Goal: Task Accomplishment & Management: Use online tool/utility

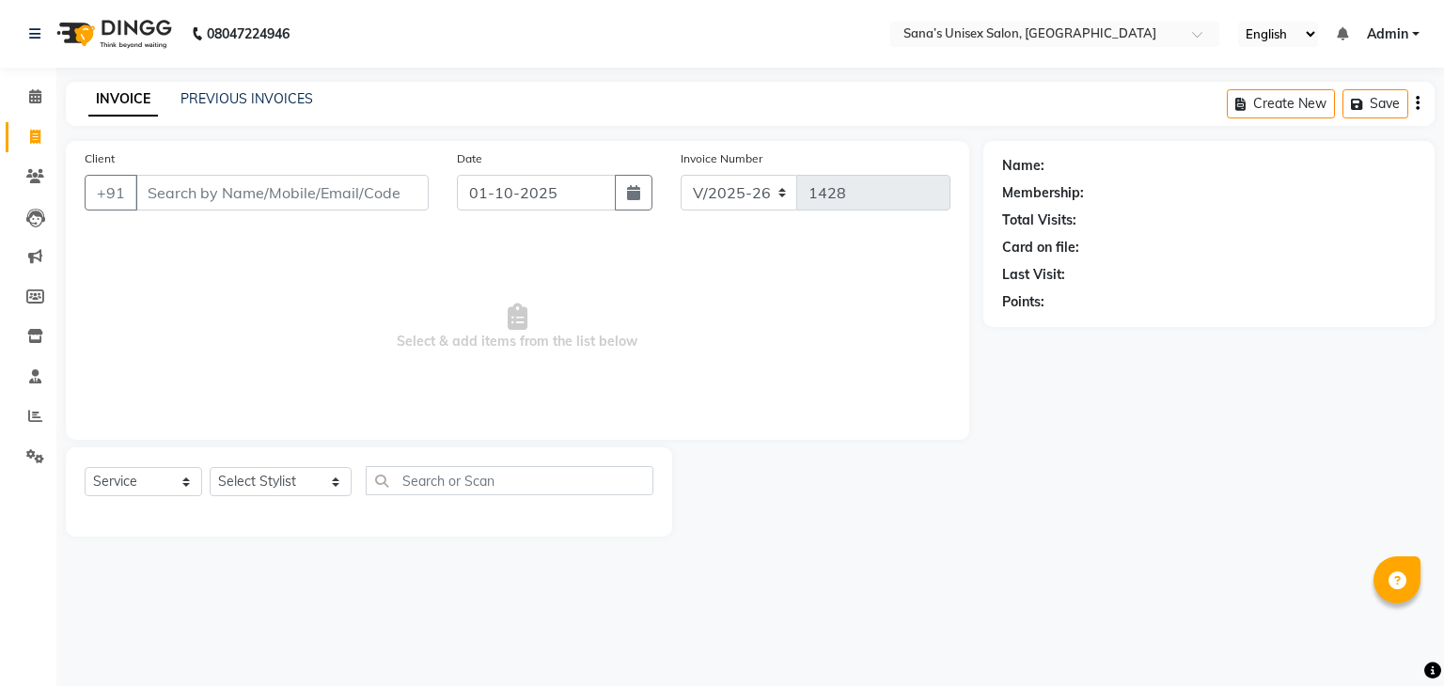
select select "6091"
select select "service"
click at [216, 173] on div "Client +91" at bounding box center [257, 187] width 372 height 77
click at [192, 188] on input "Client" at bounding box center [281, 193] width 293 height 36
drag, startPoint x: 149, startPoint y: 194, endPoint x: 380, endPoint y: 219, distance: 232.6
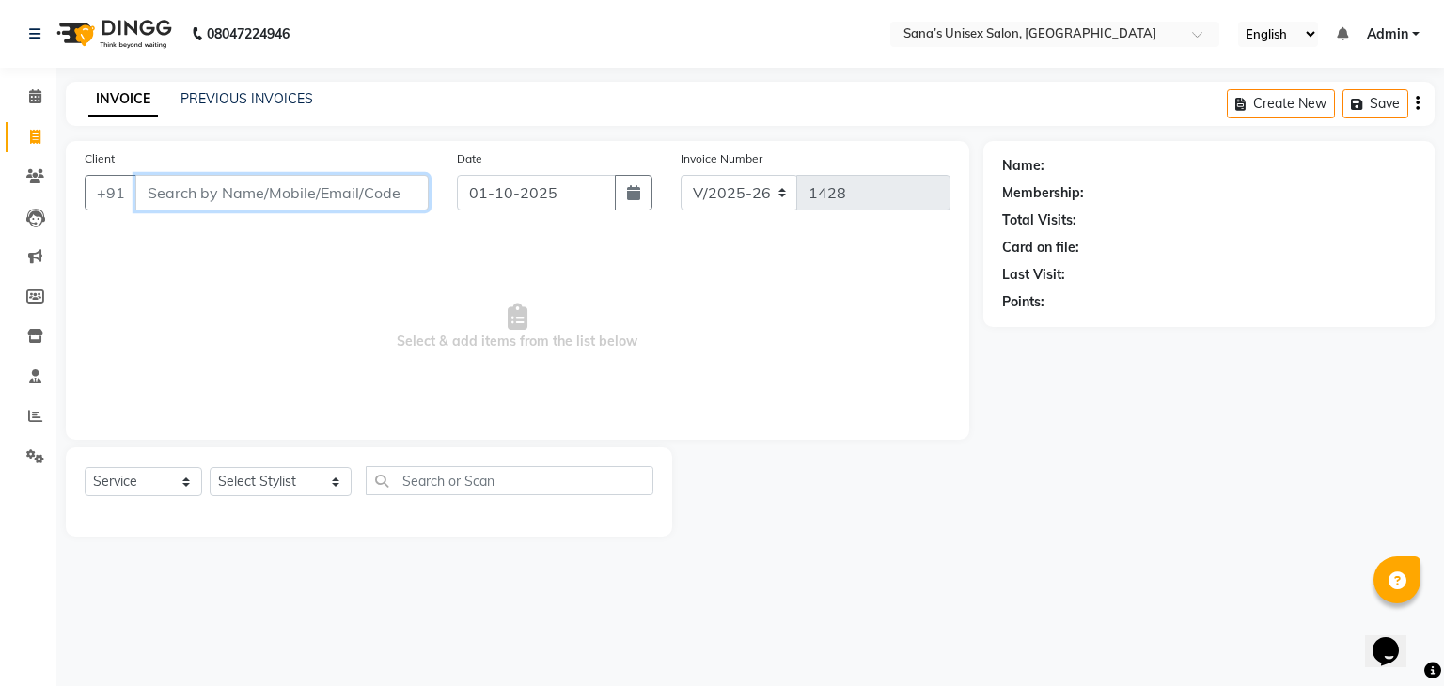
click at [377, 223] on div "Client +91" at bounding box center [257, 187] width 372 height 77
click at [259, 87] on div "INVOICE PREVIOUS INVOICES Create New Save" at bounding box center [750, 104] width 1369 height 44
click at [256, 96] on link "PREVIOUS INVOICES" at bounding box center [246, 98] width 133 height 17
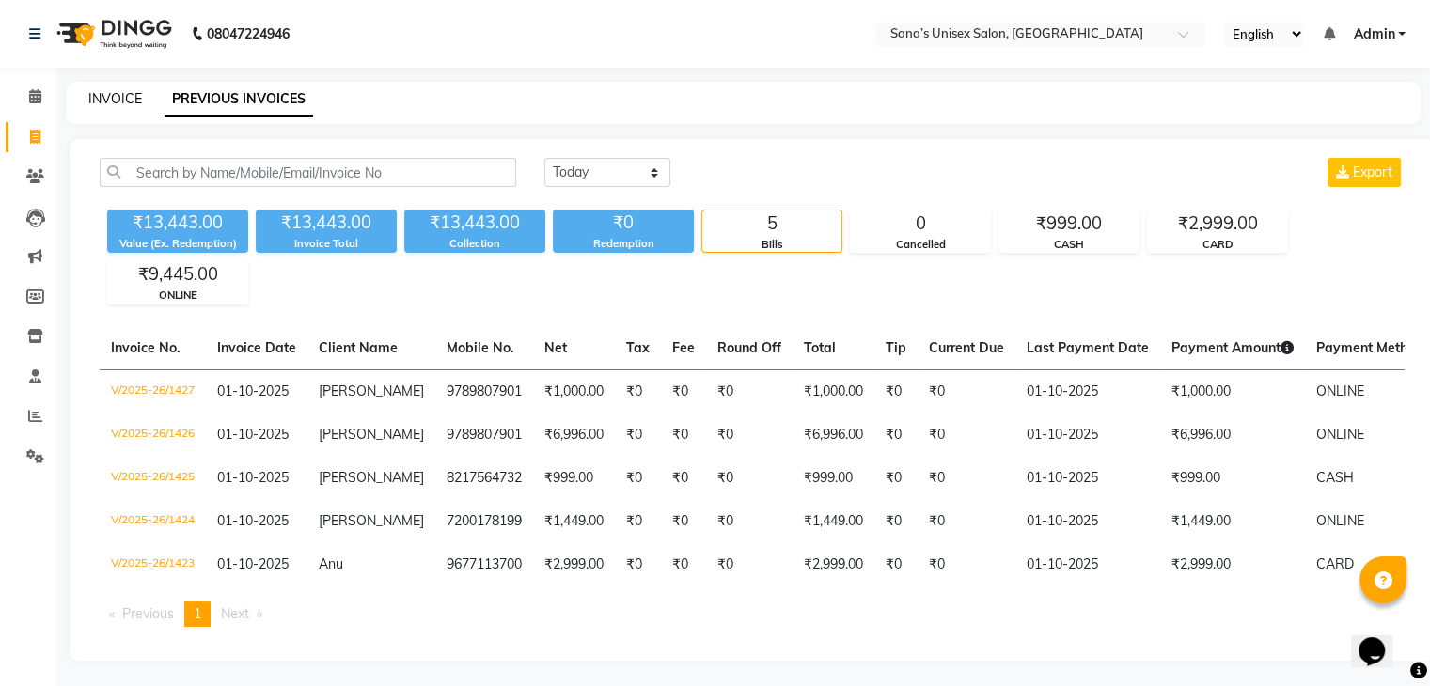
click at [102, 102] on link "INVOICE" at bounding box center [115, 98] width 54 height 17
select select "service"
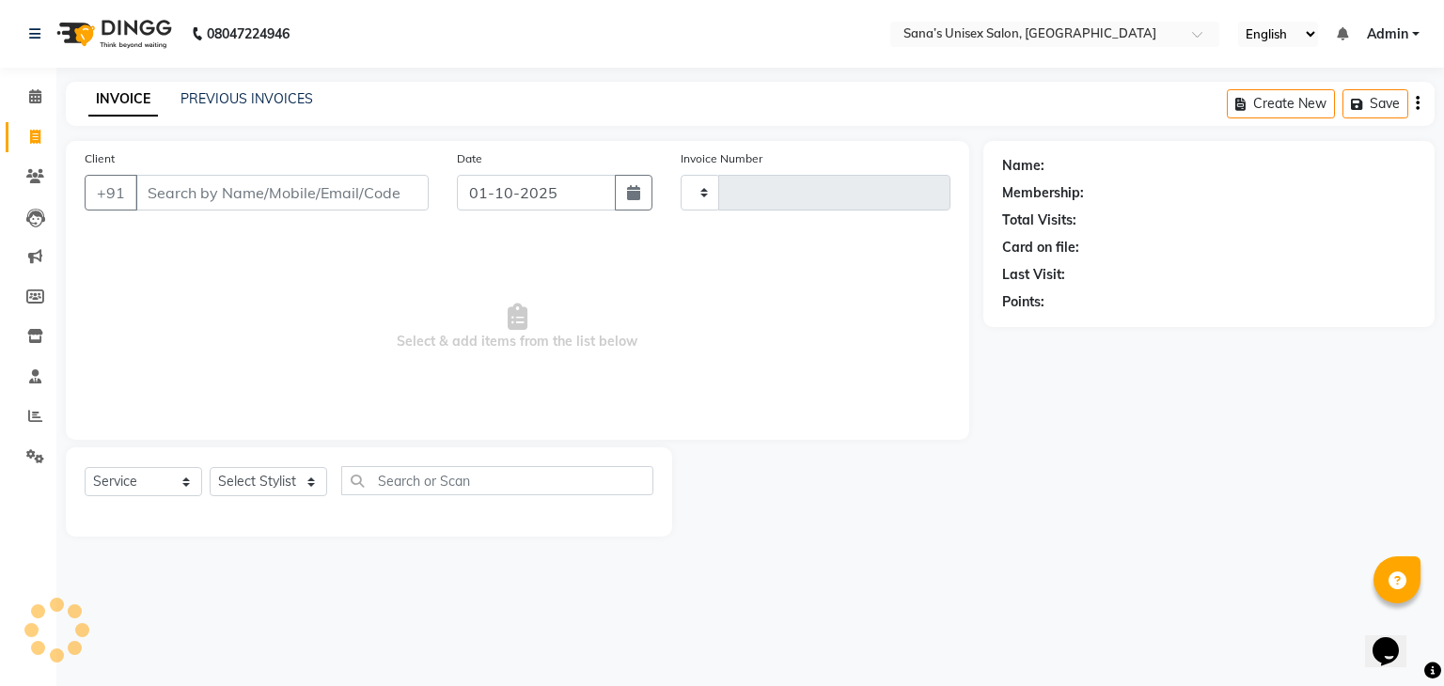
type input "1428"
select select "6091"
click at [274, 103] on link "PREVIOUS INVOICES" at bounding box center [246, 98] width 133 height 17
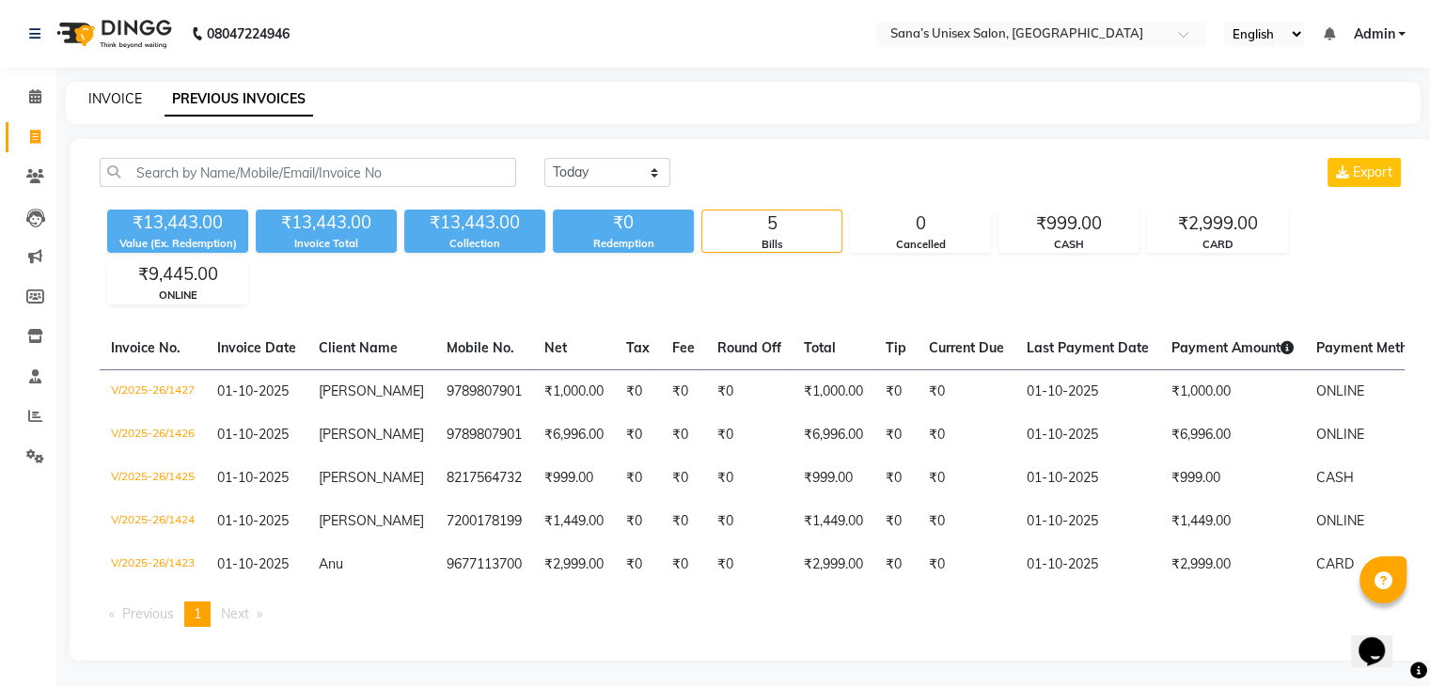
click at [126, 99] on link "INVOICE" at bounding box center [115, 98] width 54 height 17
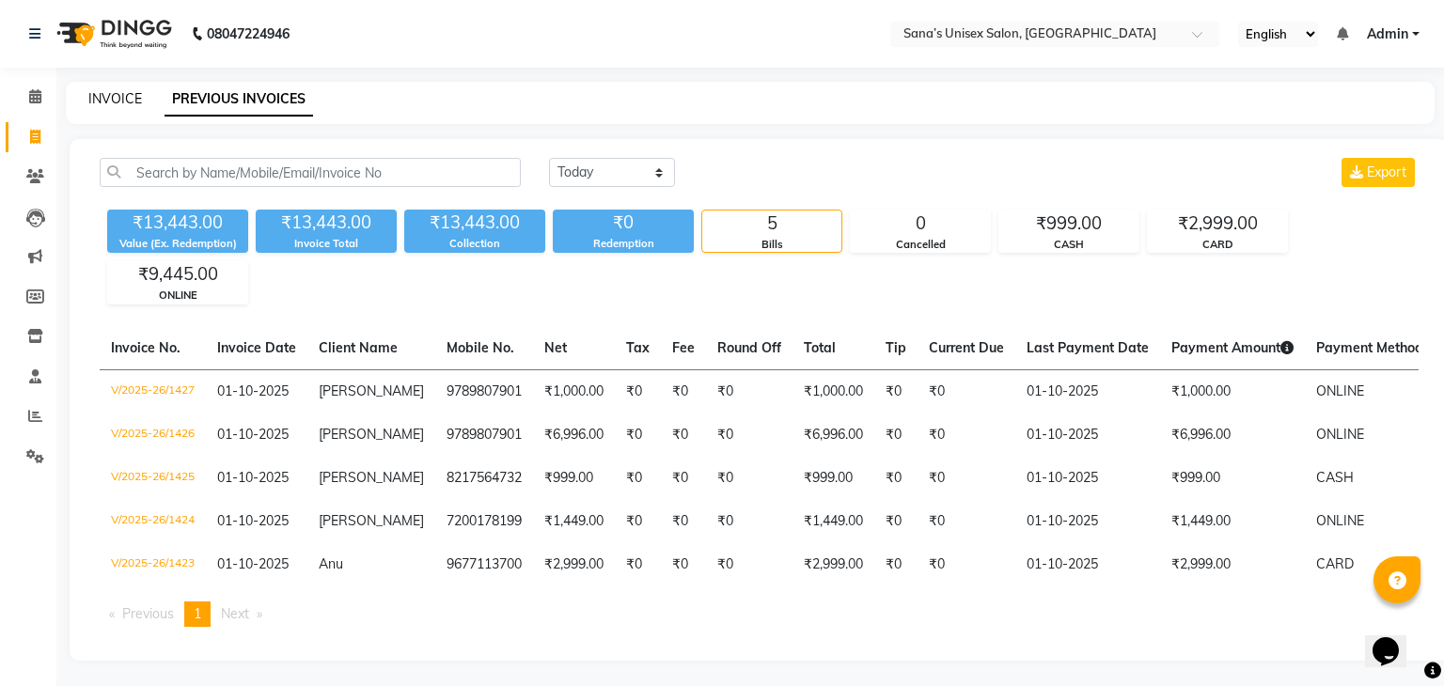
select select "6091"
select select "service"
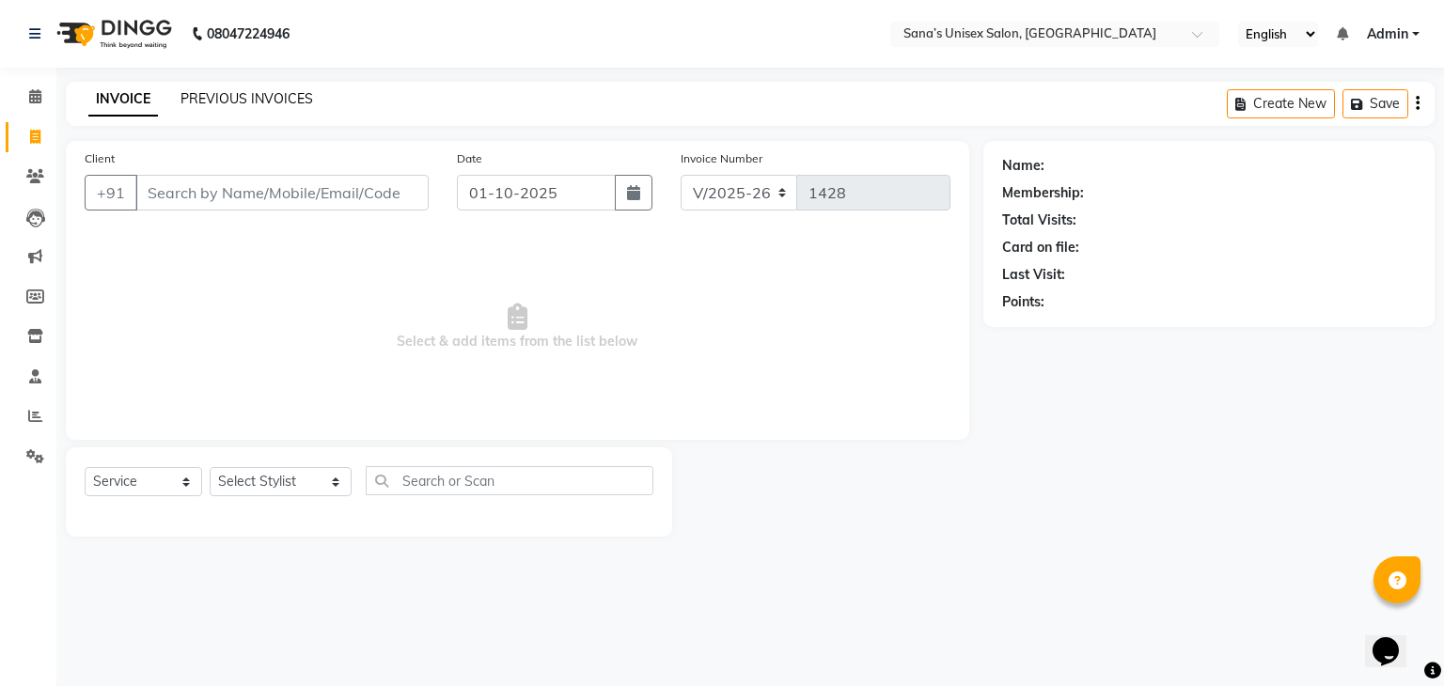
click at [274, 91] on link "PREVIOUS INVOICES" at bounding box center [246, 98] width 133 height 17
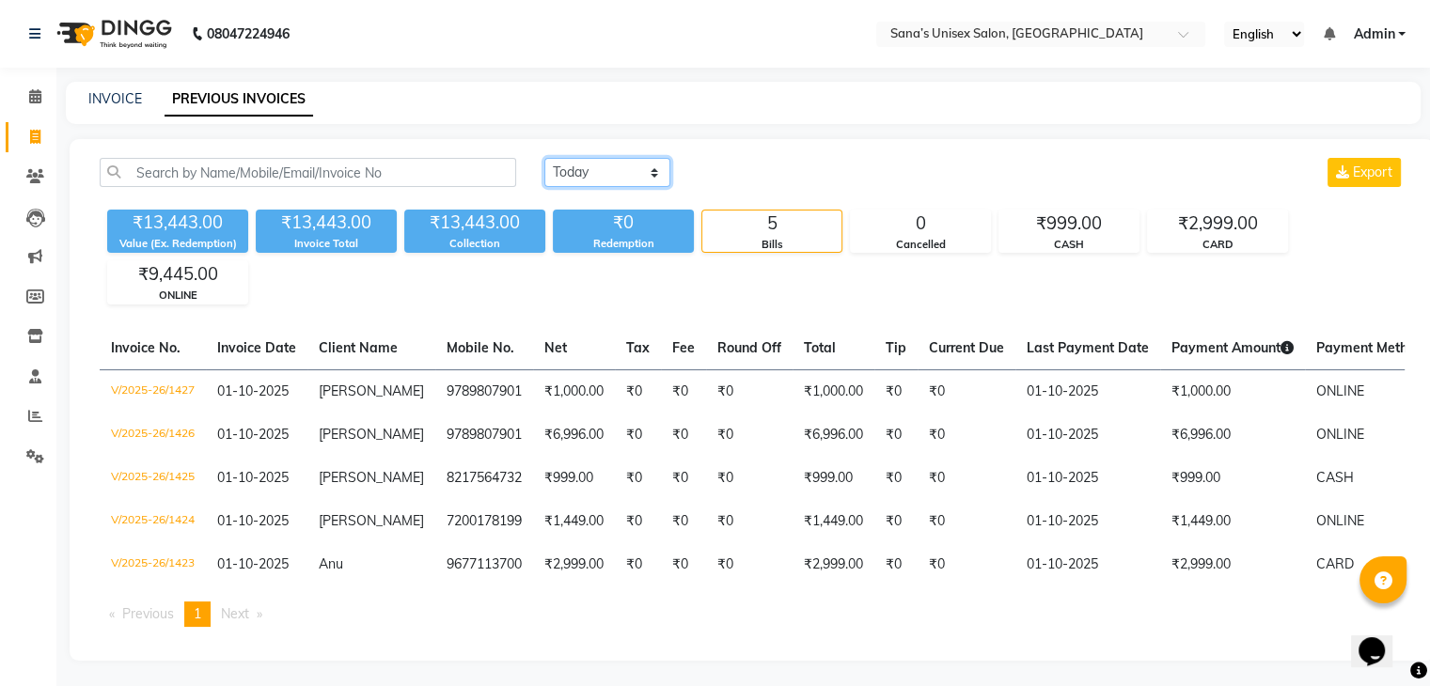
click at [629, 183] on select "[DATE] [DATE] Custom Range" at bounding box center [607, 172] width 126 height 29
click at [803, 181] on div "[DATE] [DATE] Custom Range Export" at bounding box center [974, 172] width 860 height 29
click at [94, 99] on link "INVOICE" at bounding box center [115, 98] width 54 height 17
select select "6091"
select select "service"
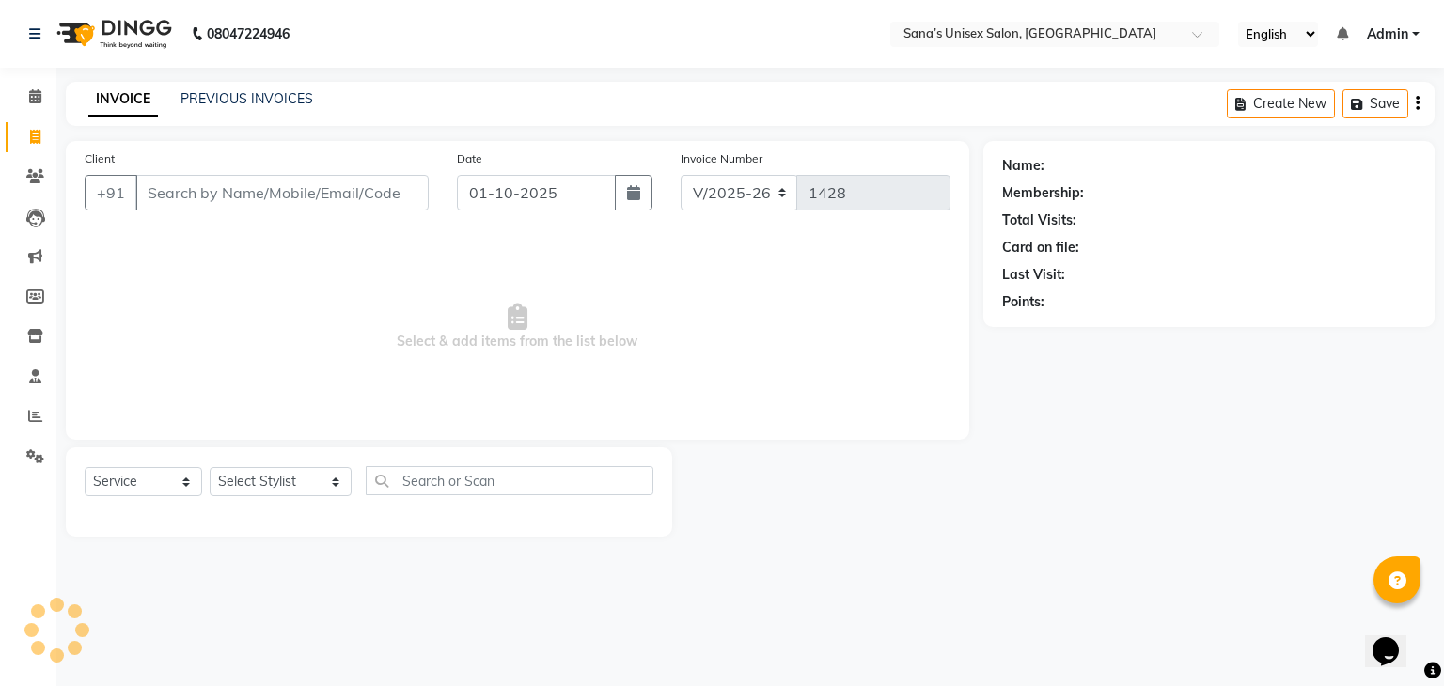
click at [230, 107] on div "PREVIOUS INVOICES" at bounding box center [246, 99] width 133 height 20
click at [230, 106] on div "PREVIOUS INVOICES" at bounding box center [246, 99] width 133 height 20
click at [266, 97] on link "PREVIOUS INVOICES" at bounding box center [246, 98] width 133 height 17
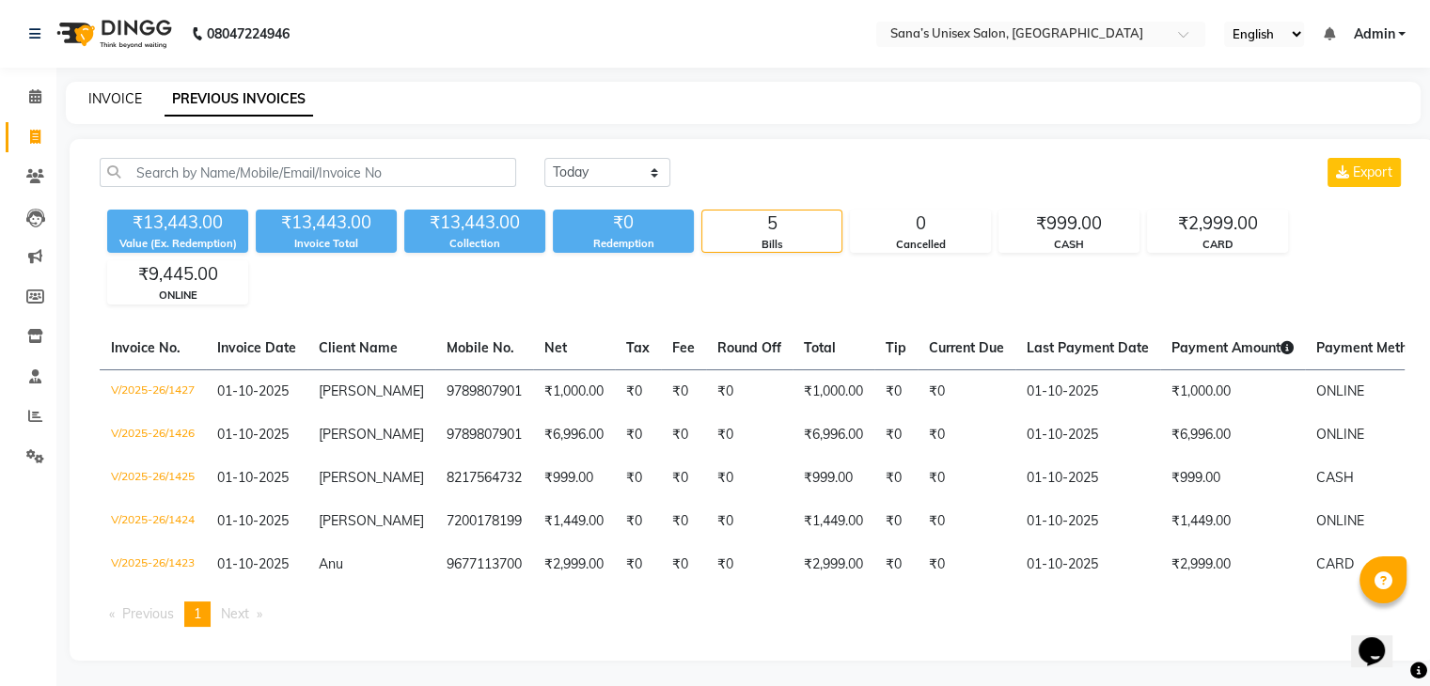
click at [93, 96] on link "INVOICE" at bounding box center [115, 98] width 54 height 17
select select "service"
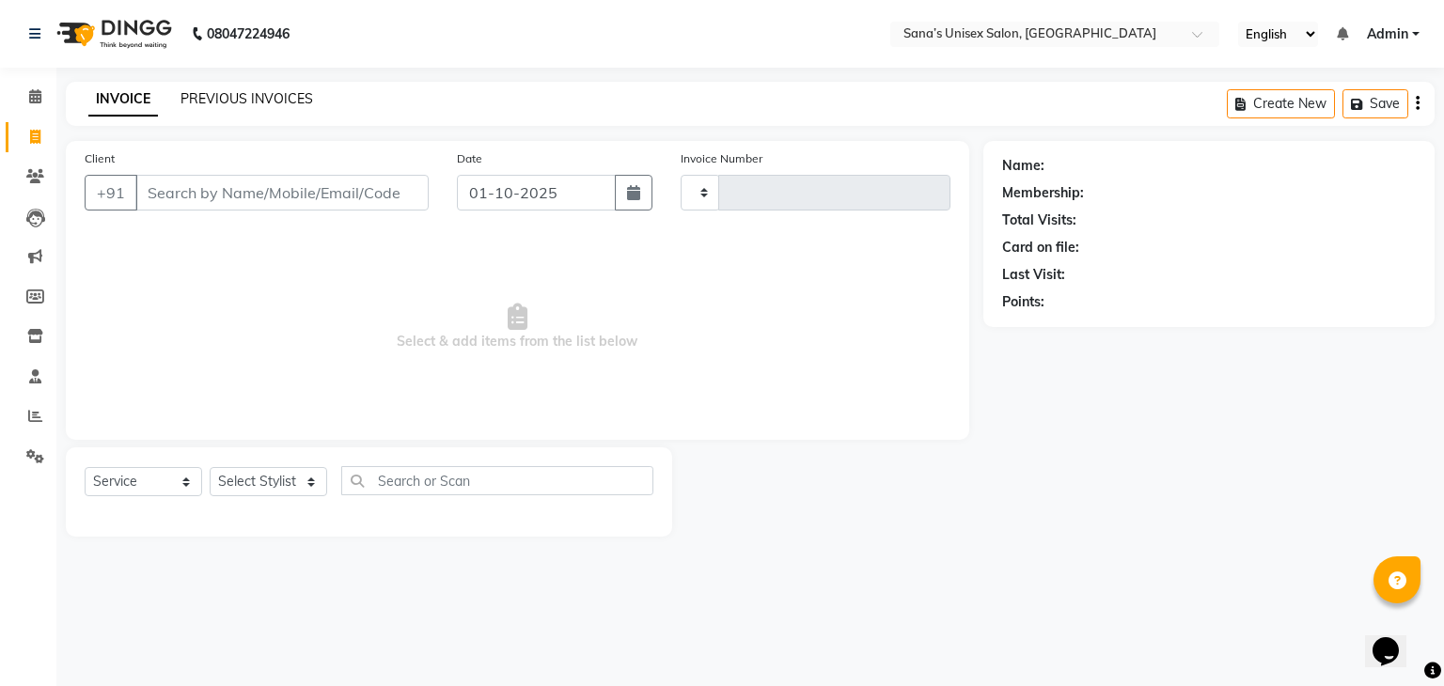
type input "1428"
select select "6091"
click at [279, 99] on link "PREVIOUS INVOICES" at bounding box center [246, 98] width 133 height 17
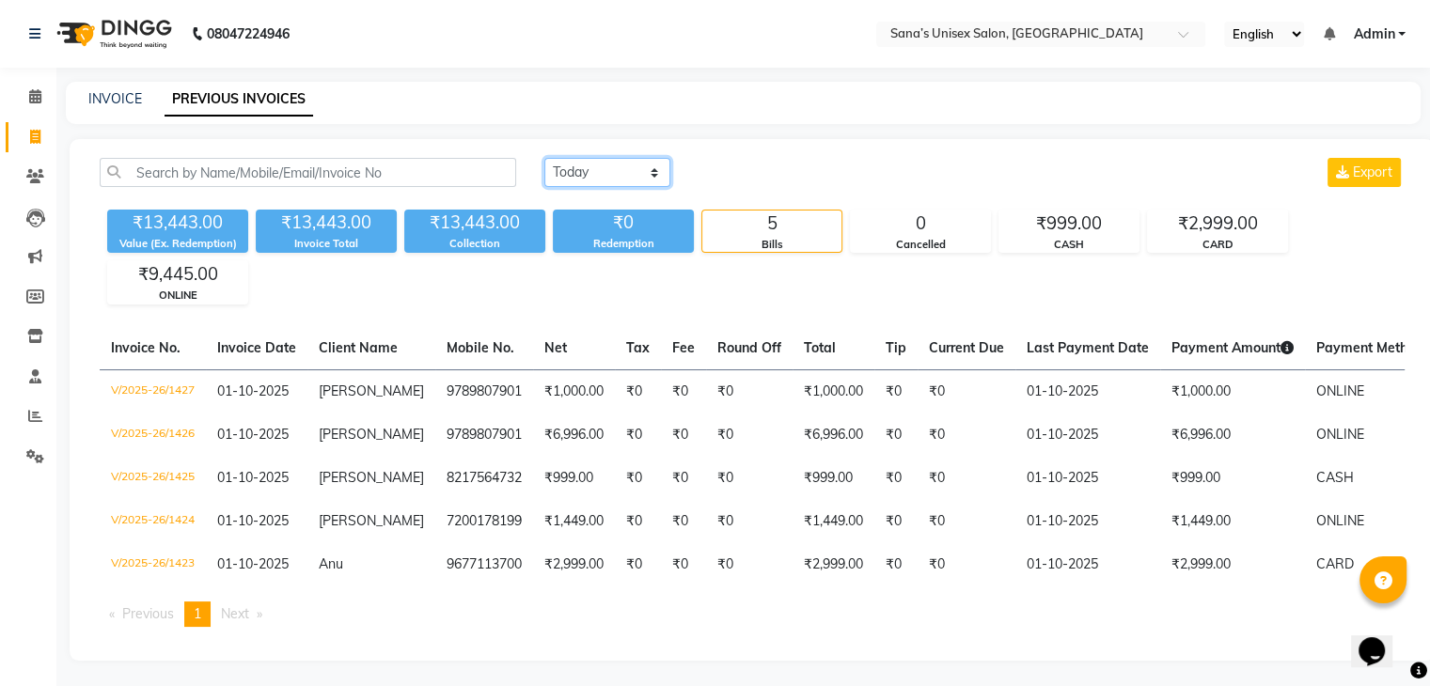
click at [572, 178] on select "[DATE] [DATE] Custom Range" at bounding box center [607, 172] width 126 height 29
click at [388, 109] on div "INVOICE PREVIOUS INVOICES" at bounding box center [743, 103] width 1355 height 42
click at [566, 168] on select "[DATE] [DATE] Custom Range" at bounding box center [607, 172] width 126 height 29
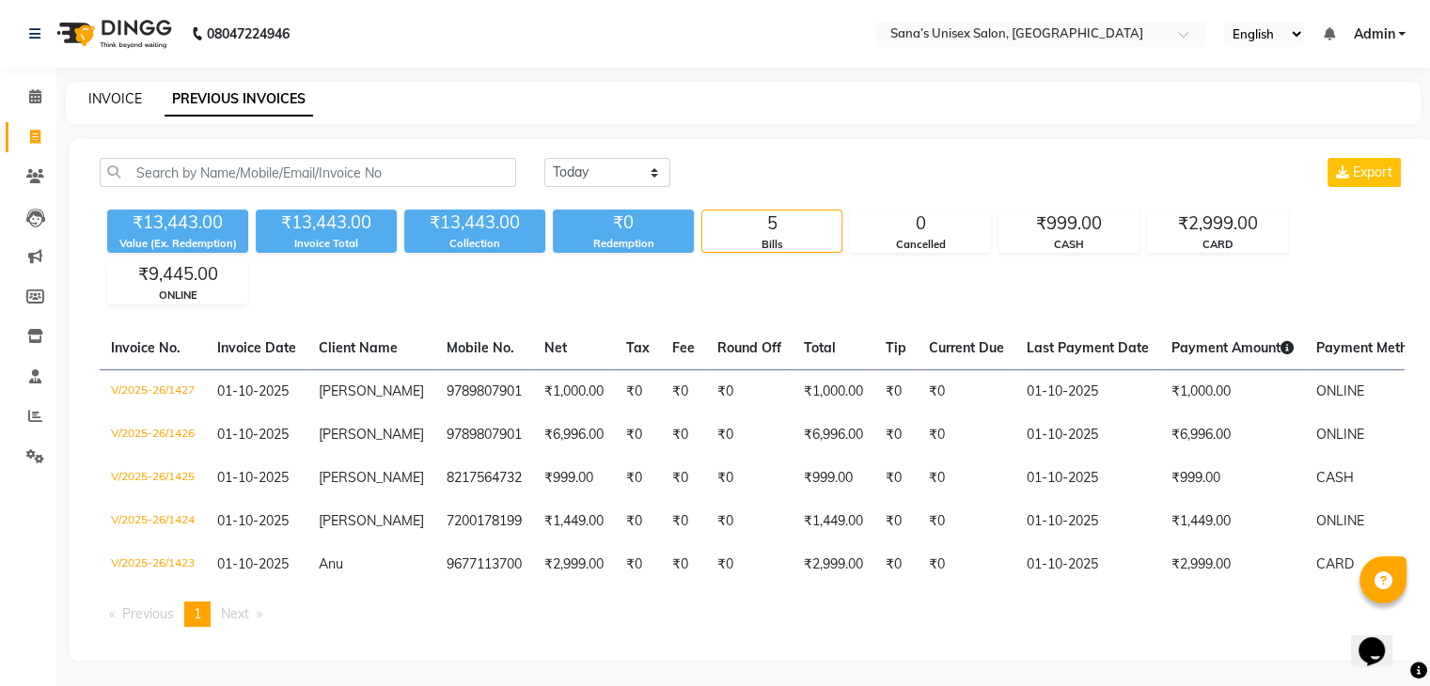
click at [102, 103] on link "INVOICE" at bounding box center [115, 98] width 54 height 17
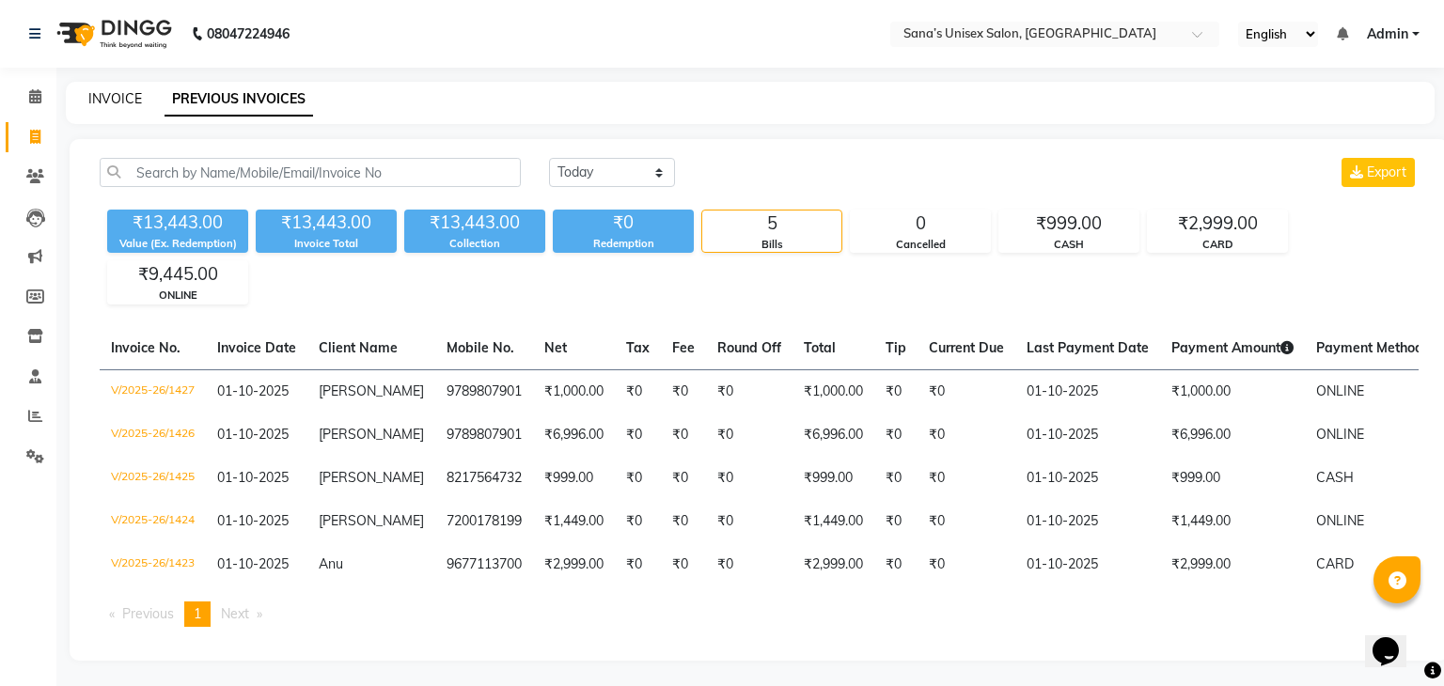
select select "6091"
select select "service"
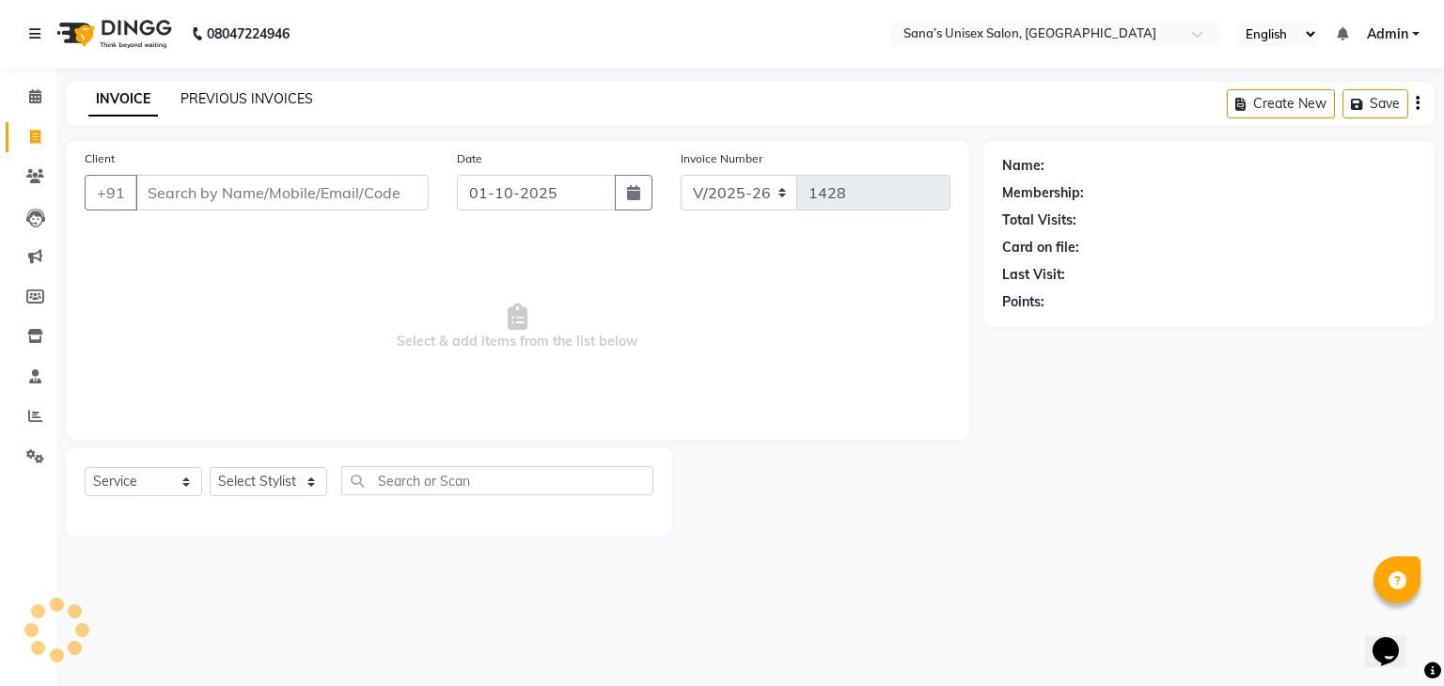
click at [233, 94] on link "PREVIOUS INVOICES" at bounding box center [246, 98] width 133 height 17
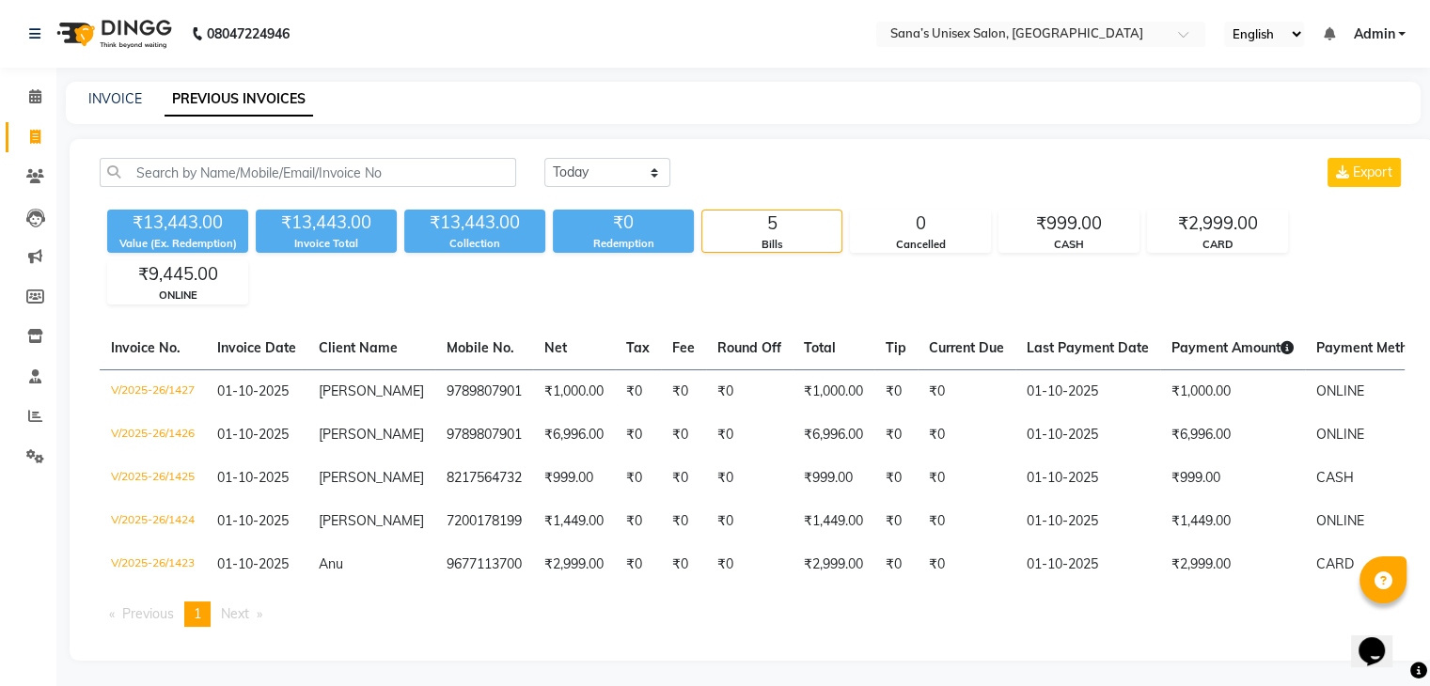
click at [503, 290] on div "₹13,443.00 Value (Ex. Redemption) ₹13,443.00 Invoice Total ₹13,443.00 Collectio…" at bounding box center [752, 253] width 1305 height 102
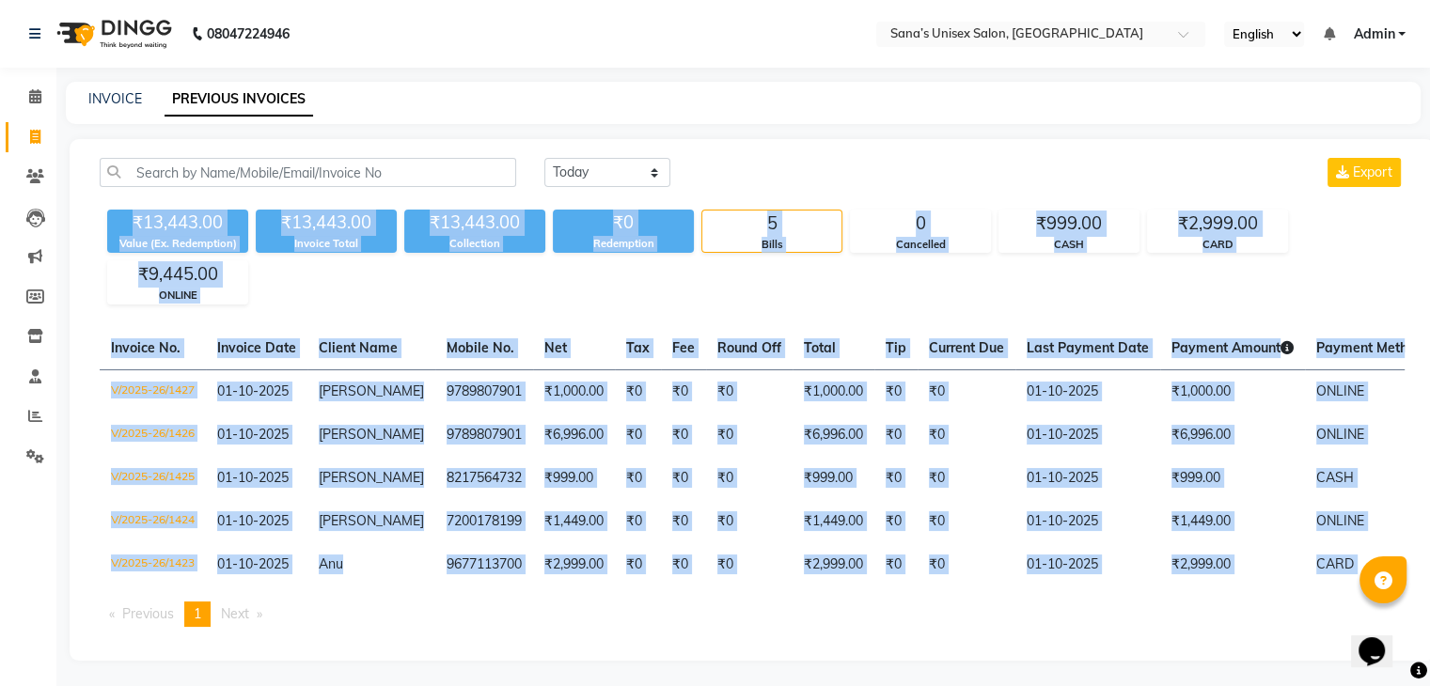
drag, startPoint x: 132, startPoint y: 217, endPoint x: 1237, endPoint y: 627, distance: 1179.0
click at [1237, 627] on div "[DATE] [DATE] Custom Range Export ₹13,443.00 Value (Ex. Redemption) ₹13,443.00 …" at bounding box center [752, 400] width 1365 height 522
click at [1232, 625] on ul "Previous page 1 / 1 You're on page 1 Next page" at bounding box center [752, 614] width 1305 height 25
drag, startPoint x: 133, startPoint y: 215, endPoint x: 1128, endPoint y: 625, distance: 1076.6
click at [1128, 625] on div "[DATE] [DATE] Custom Range Export ₹13,443.00 Value (Ex. Redemption) ₹13,443.00 …" at bounding box center [752, 400] width 1365 height 522
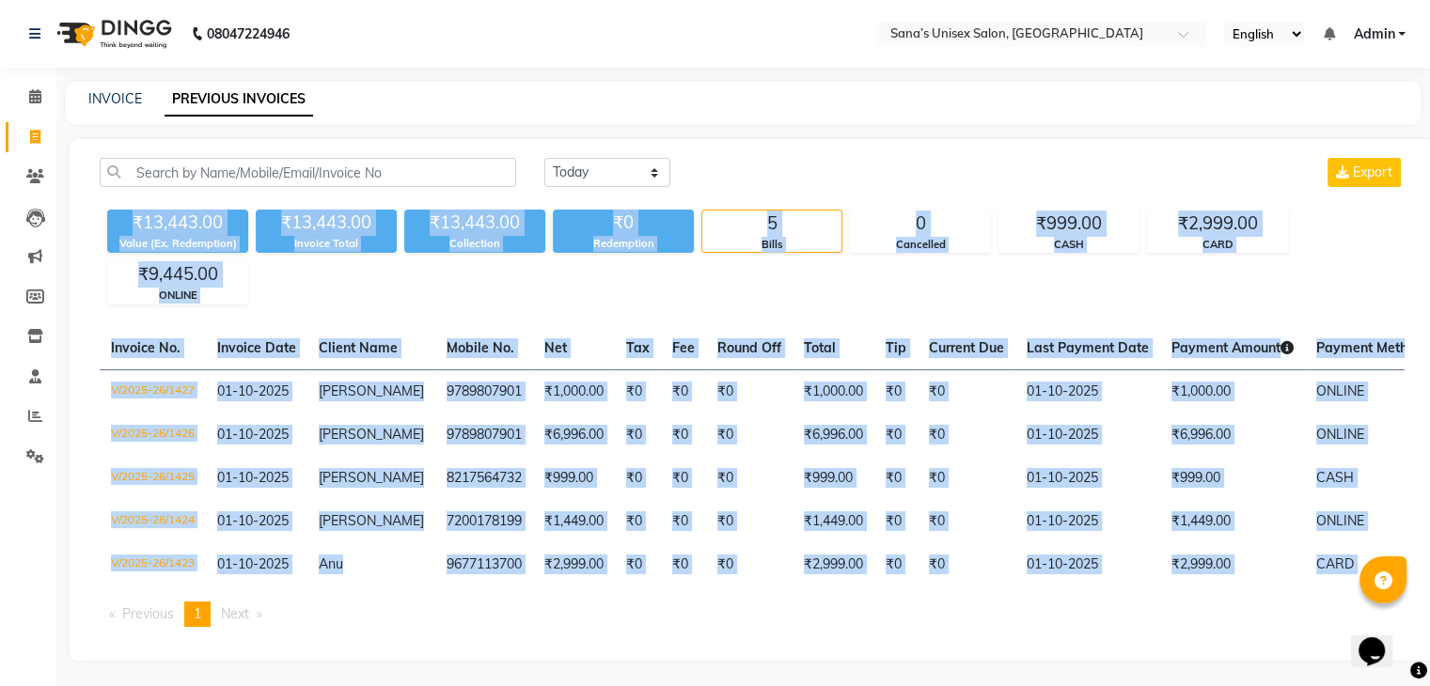
click at [1128, 625] on ul "Previous page 1 / 1 You're on page 1 Next page" at bounding box center [752, 614] width 1305 height 25
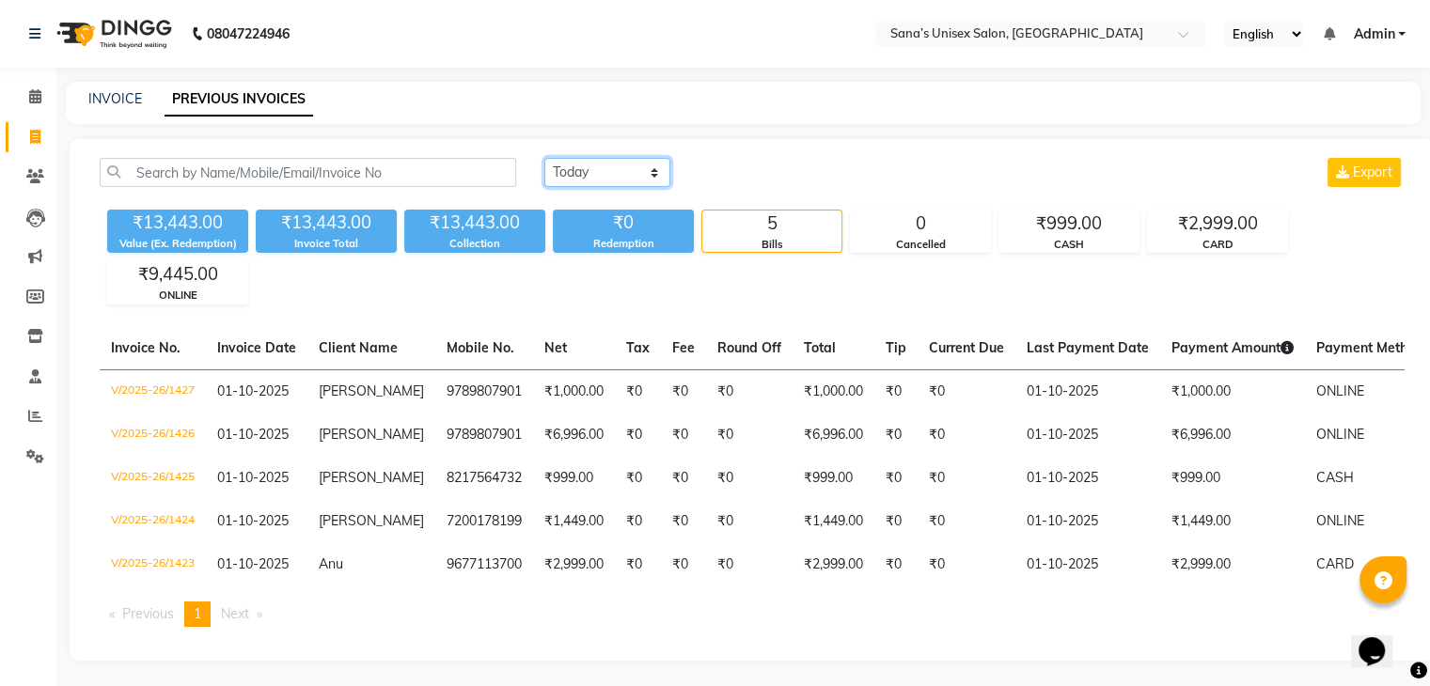
click at [572, 170] on select "[DATE] [DATE] Custom Range" at bounding box center [607, 172] width 126 height 29
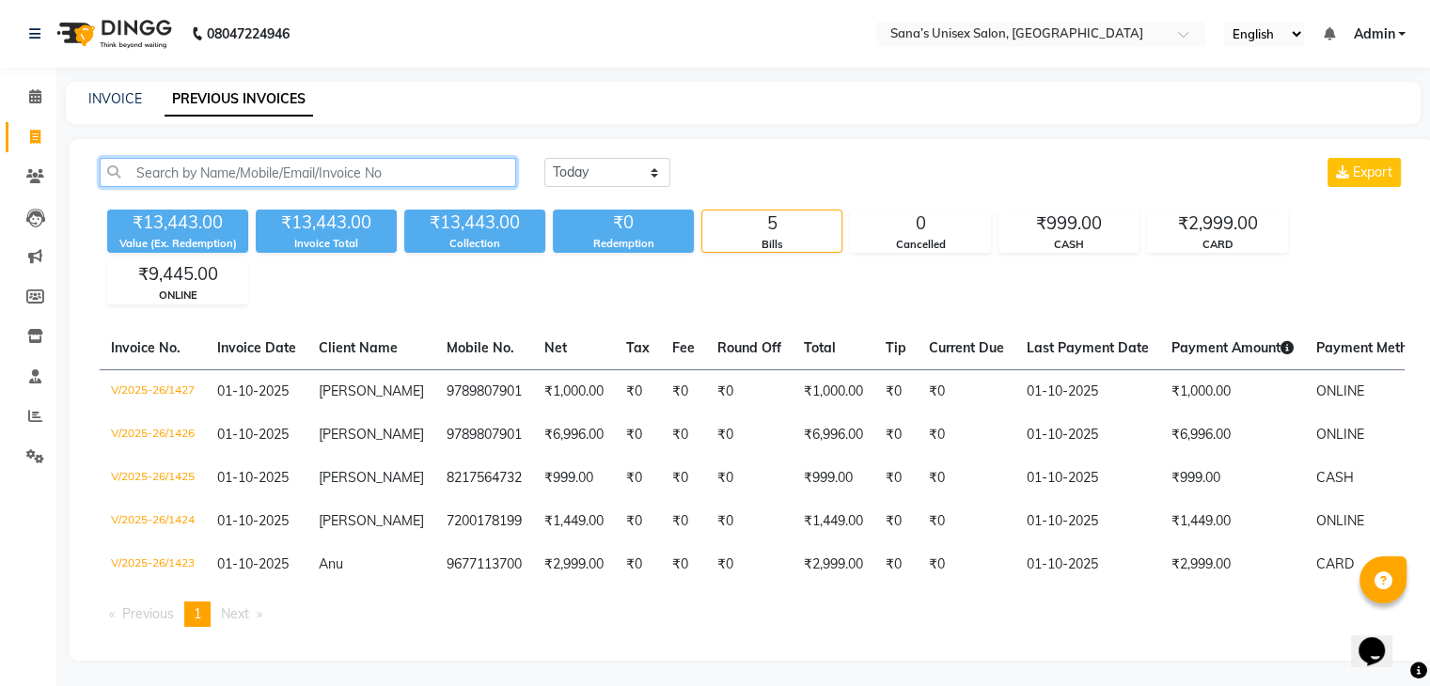
click at [454, 171] on input "text" at bounding box center [308, 172] width 416 height 29
click at [121, 103] on link "INVOICE" at bounding box center [115, 98] width 54 height 17
select select "service"
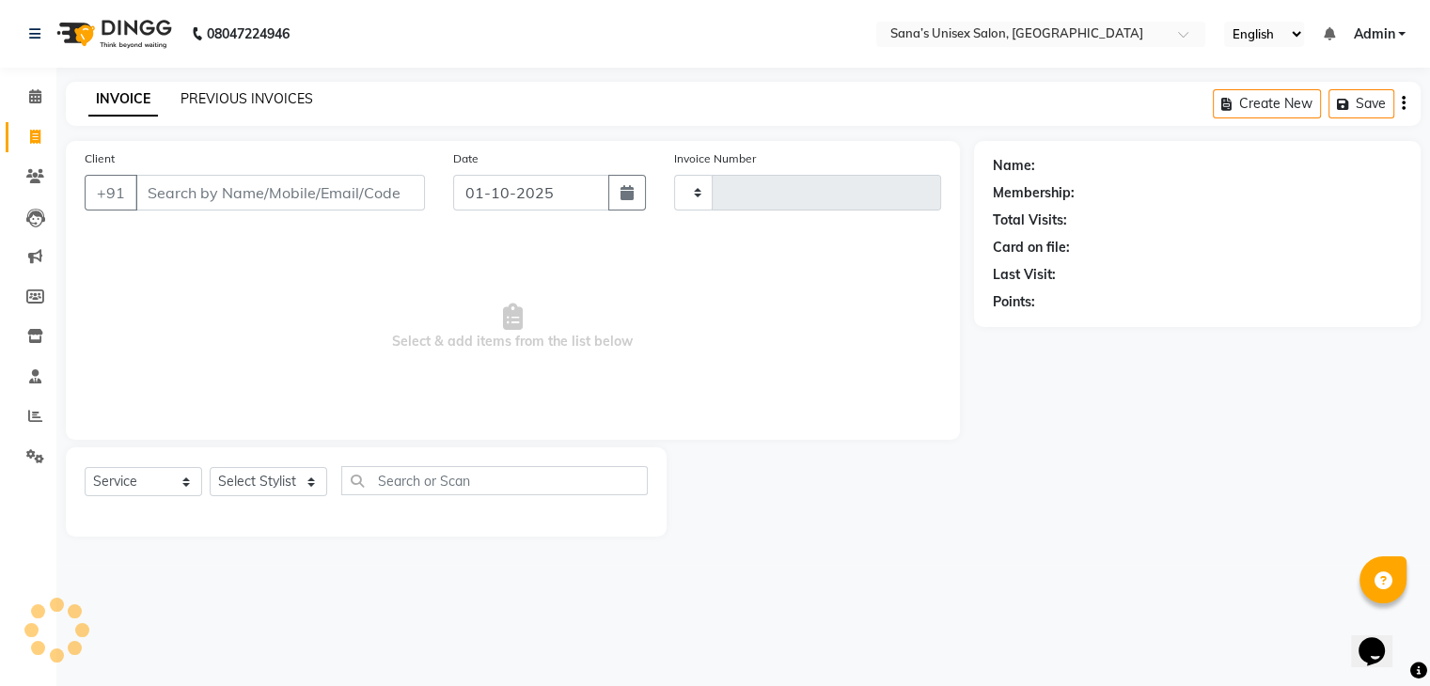
type input "1428"
select select "6091"
click at [232, 105] on link "PREVIOUS INVOICES" at bounding box center [246, 98] width 133 height 17
